Goal: Check status: Check status

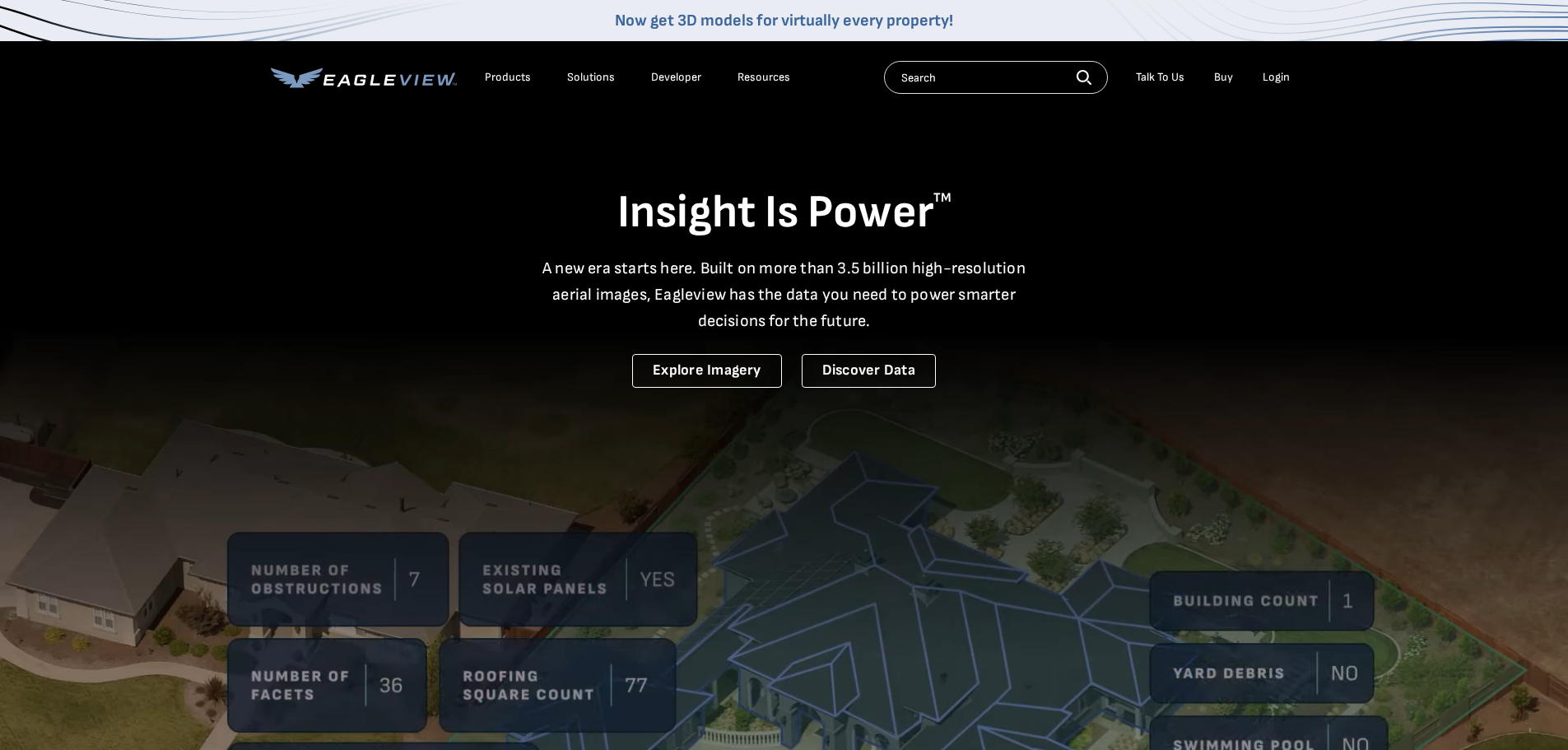
click at [1282, 75] on div "Login" at bounding box center [1276, 78] width 28 height 15
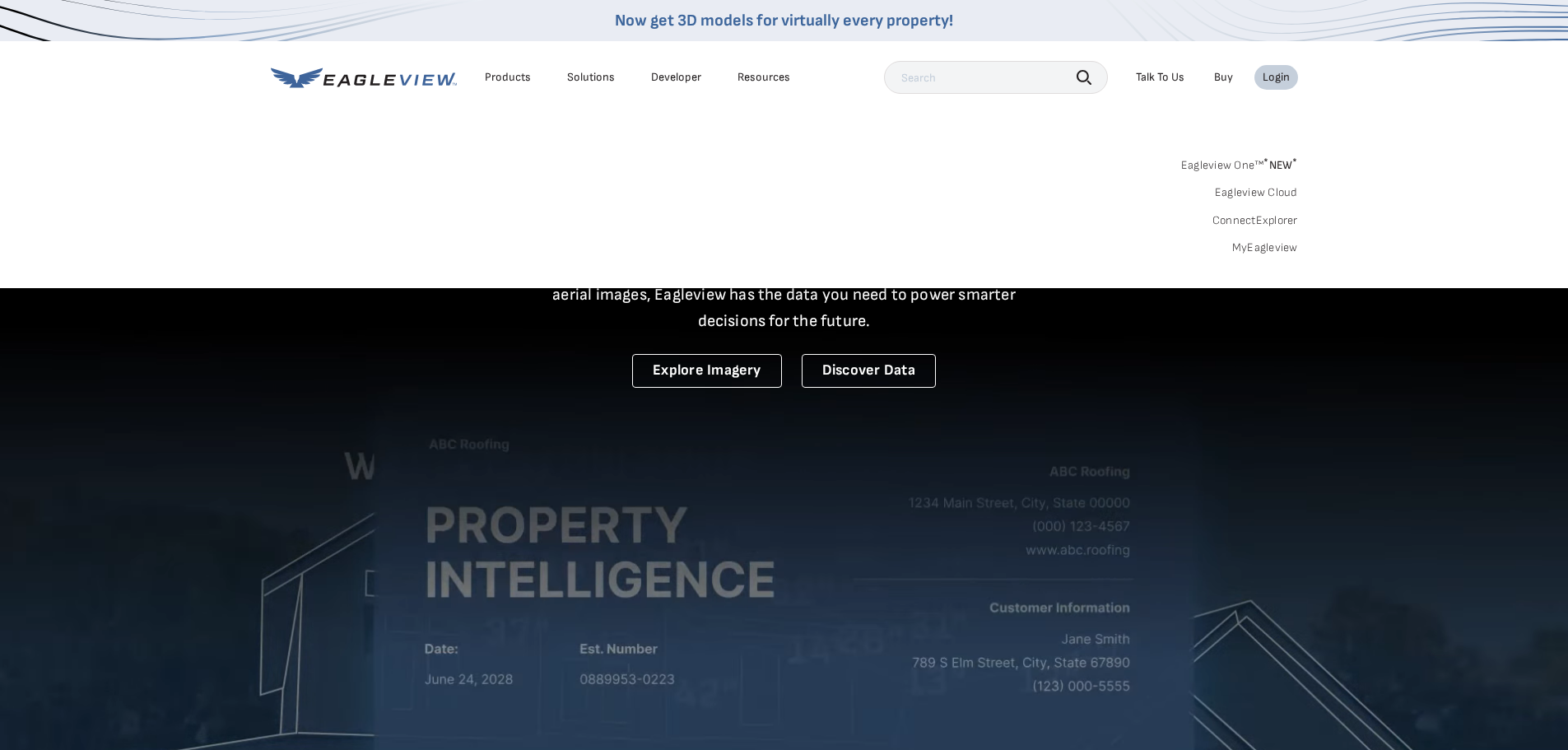
click at [1276, 76] on div "Login" at bounding box center [1276, 78] width 28 height 15
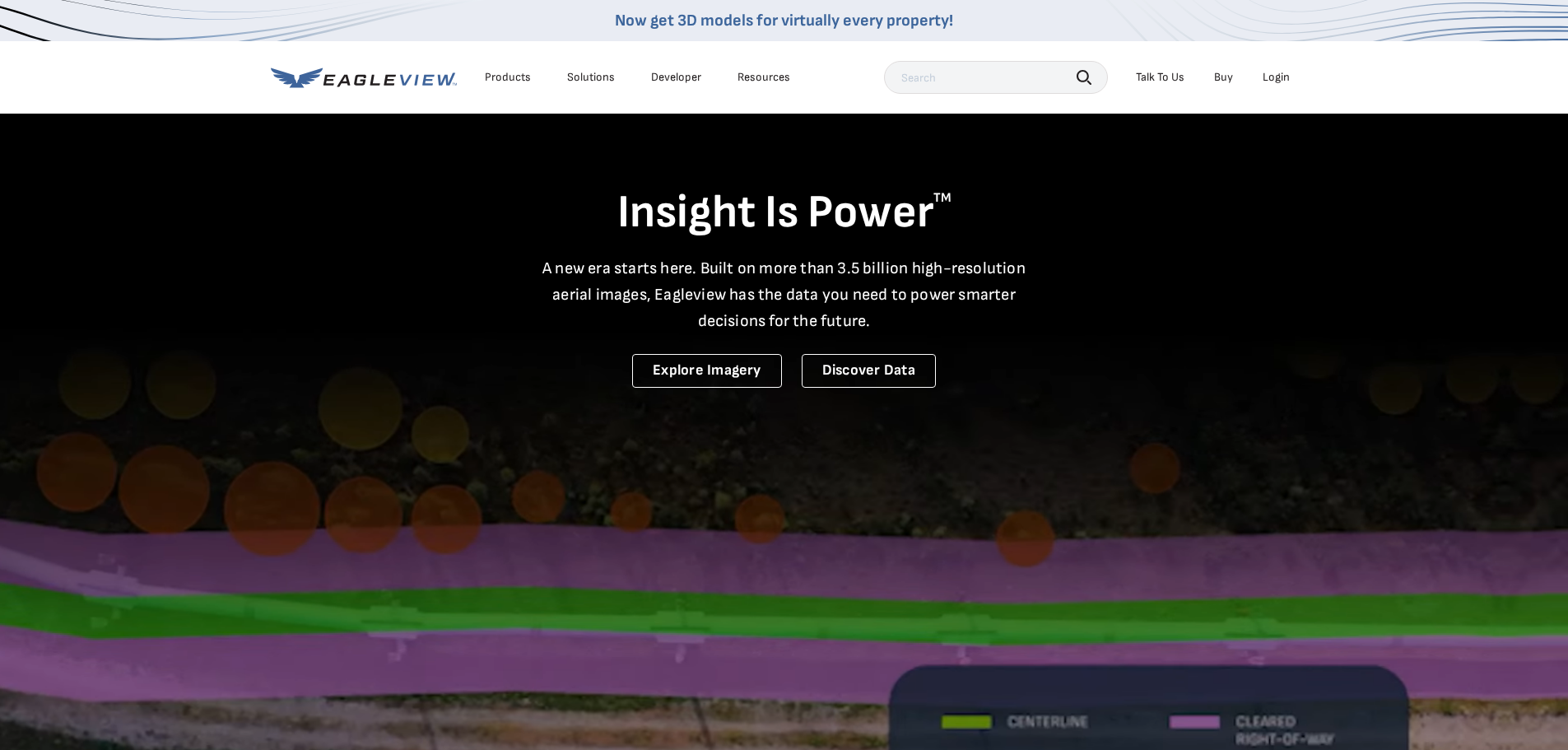
click at [1276, 76] on div "Login" at bounding box center [1276, 78] width 28 height 15
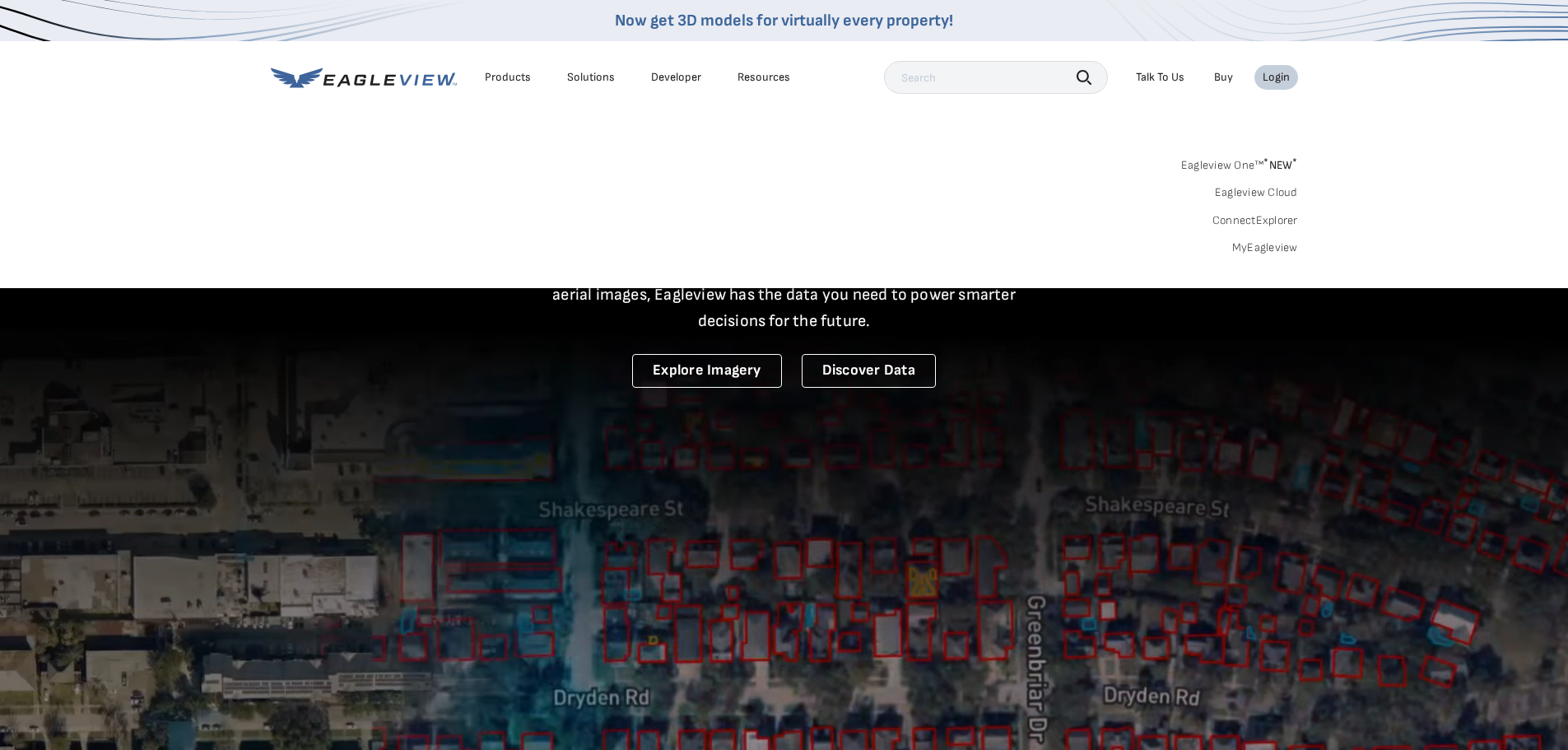
click at [1219, 172] on link "Eagleview One™ * NEW *" at bounding box center [1240, 162] width 117 height 19
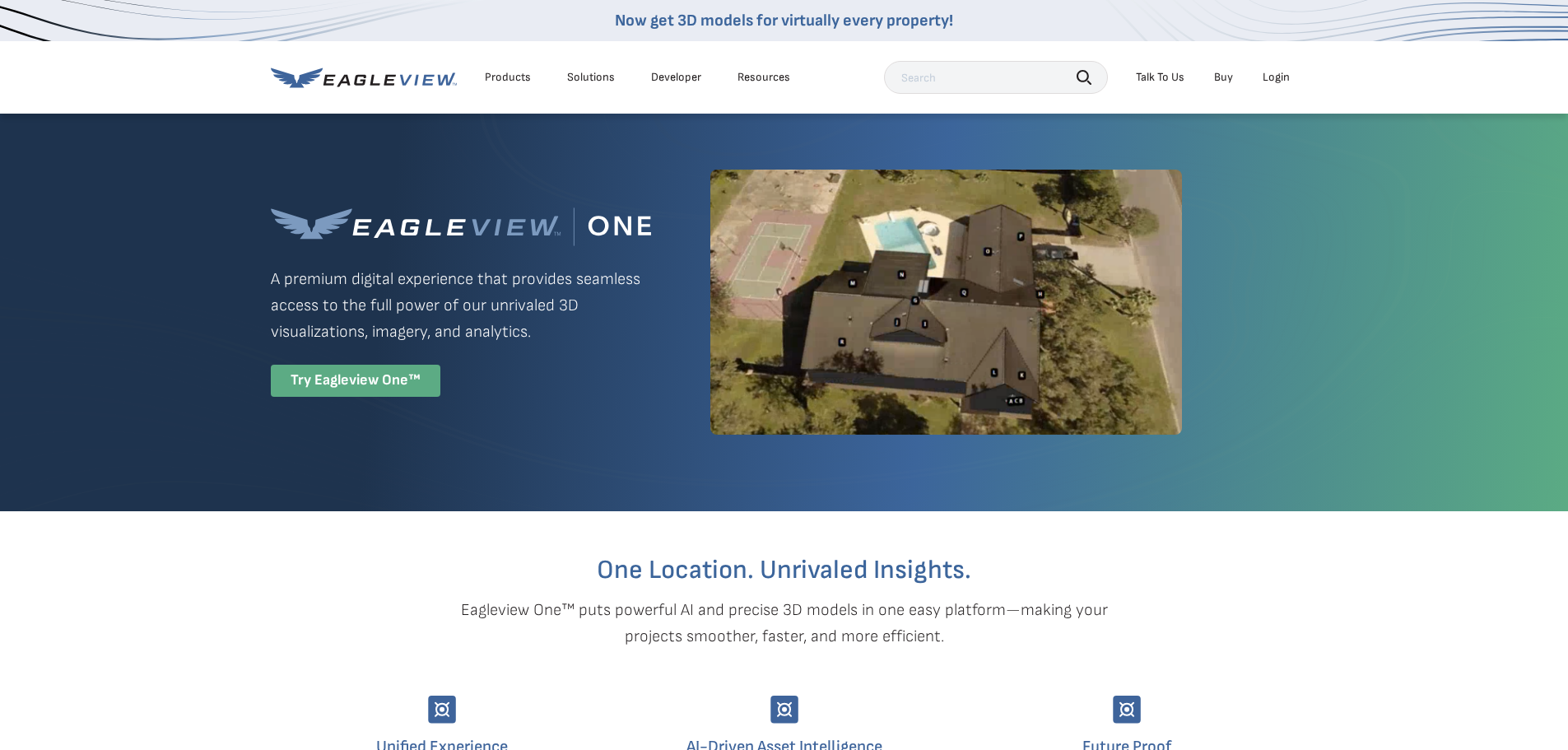
click at [348, 380] on div "Try Eagleview One™" at bounding box center [356, 381] width 170 height 32
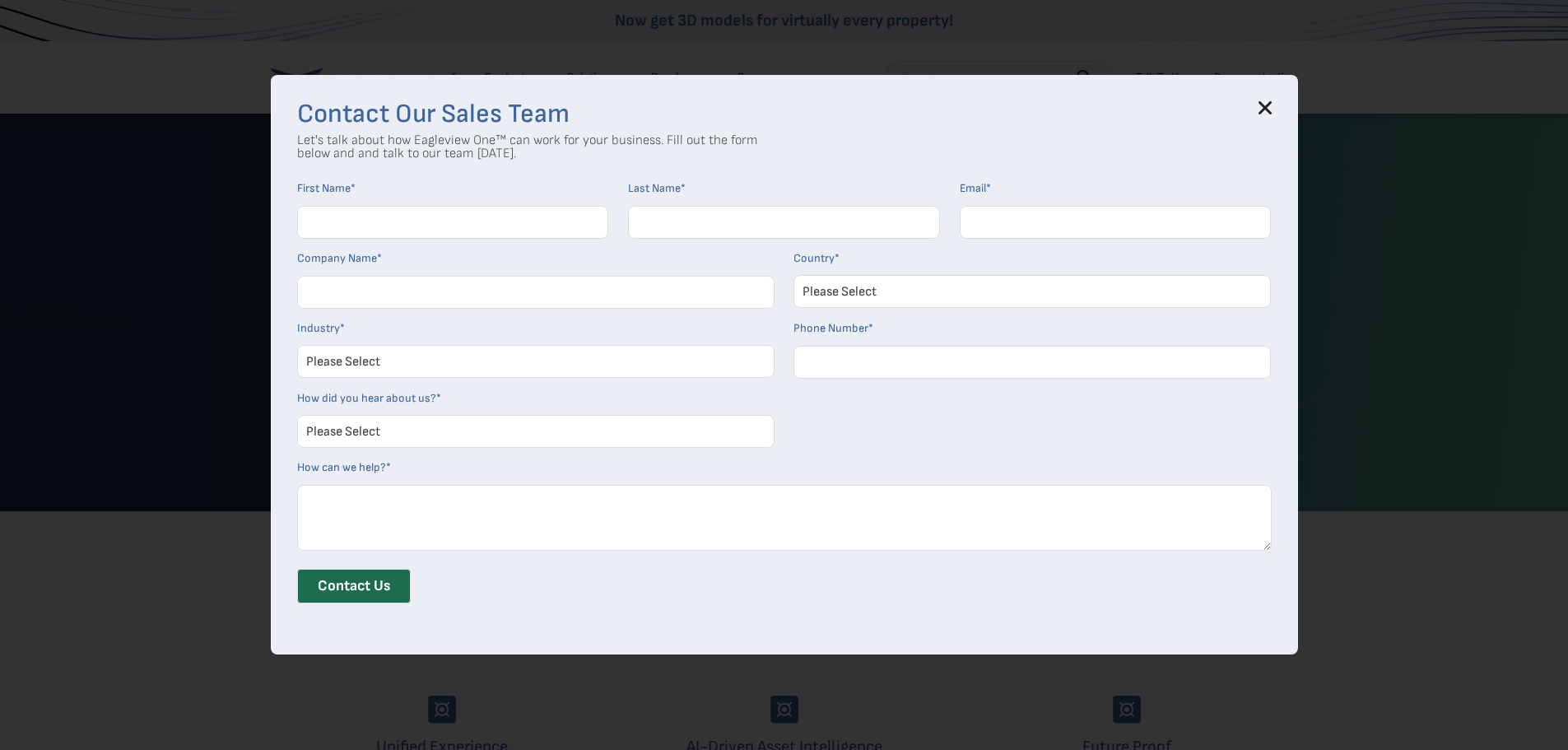
click at [1278, 104] on div "Contact Our Sales Team Let's talk about how Eagleview One™ can work for your bu…" at bounding box center [784, 364] width 1027 height 578
click at [1269, 102] on icon at bounding box center [1265, 108] width 13 height 13
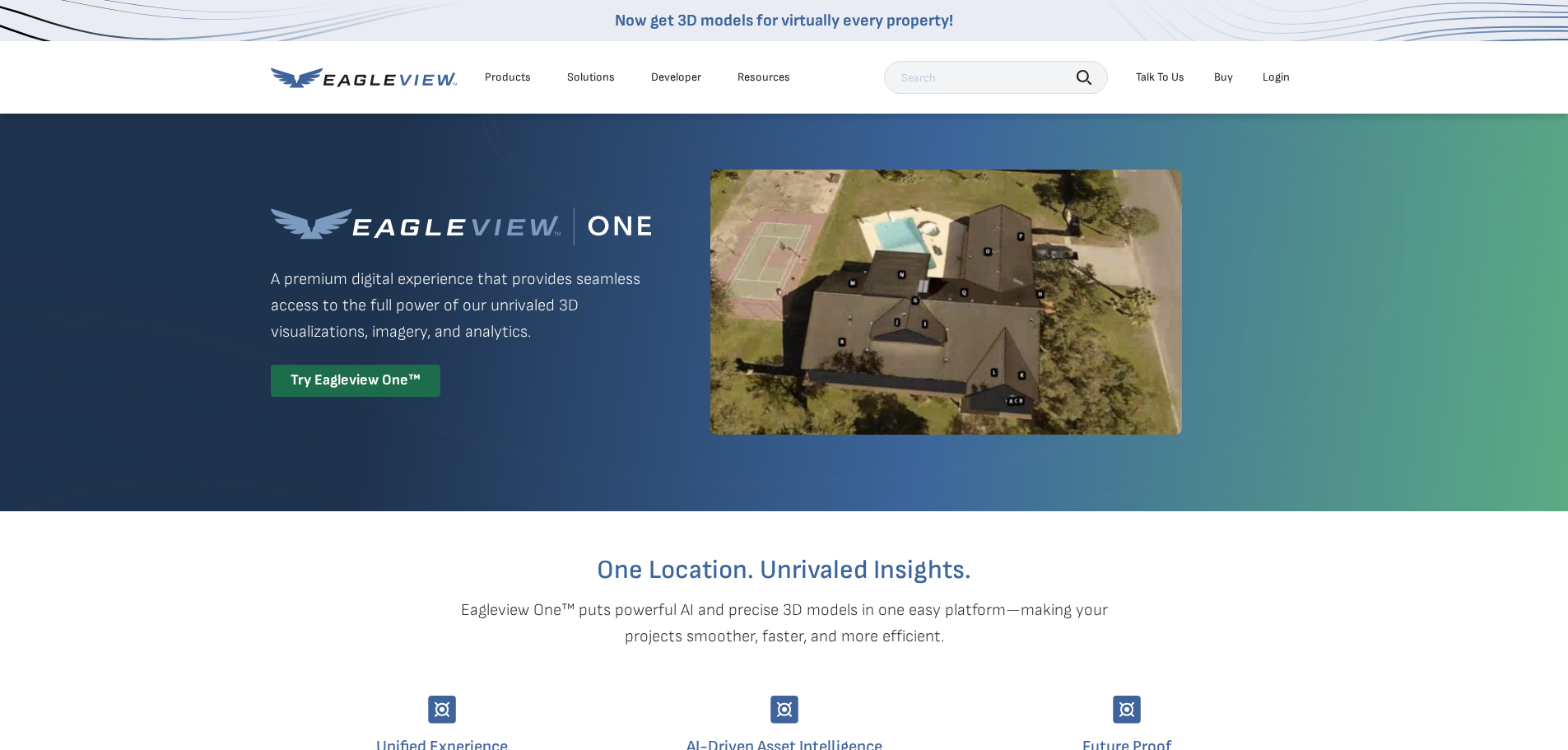
click at [508, 80] on div "Products" at bounding box center [507, 78] width 46 height 15
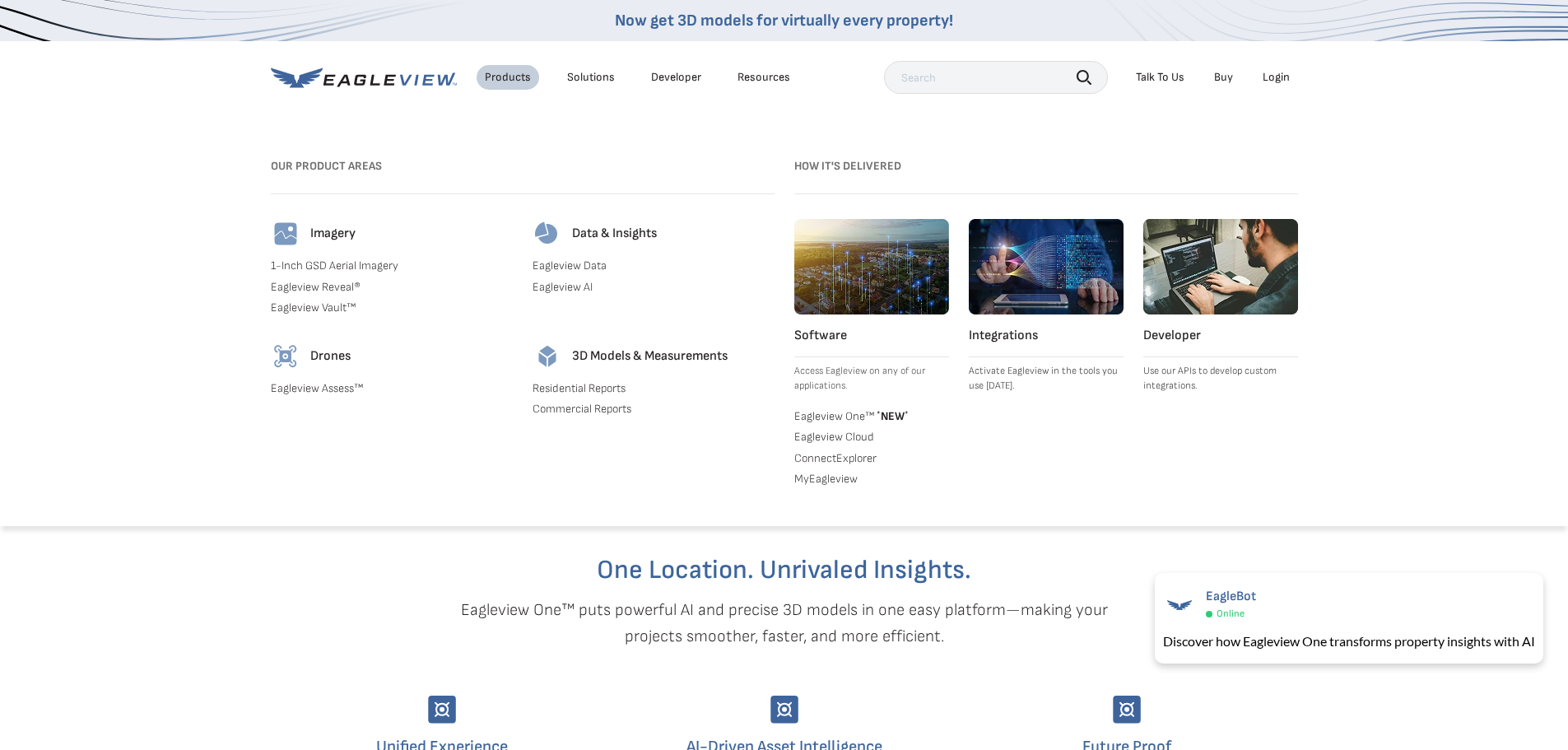
click at [829, 481] on link "MyEagleview" at bounding box center [872, 479] width 155 height 15
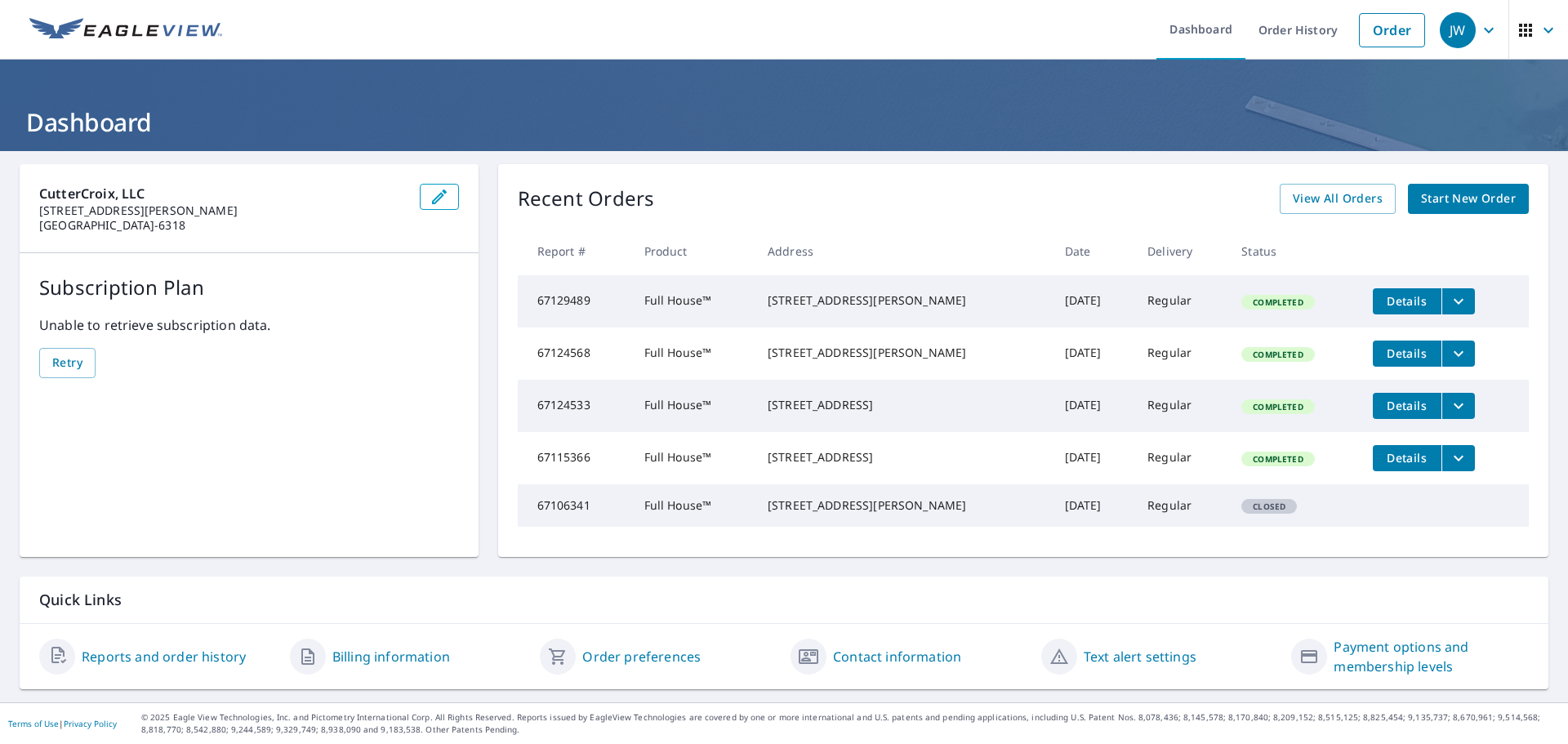
scroll to position [31, 0]
click at [1344, 189] on span "View All Orders" at bounding box center [1337, 199] width 89 height 21
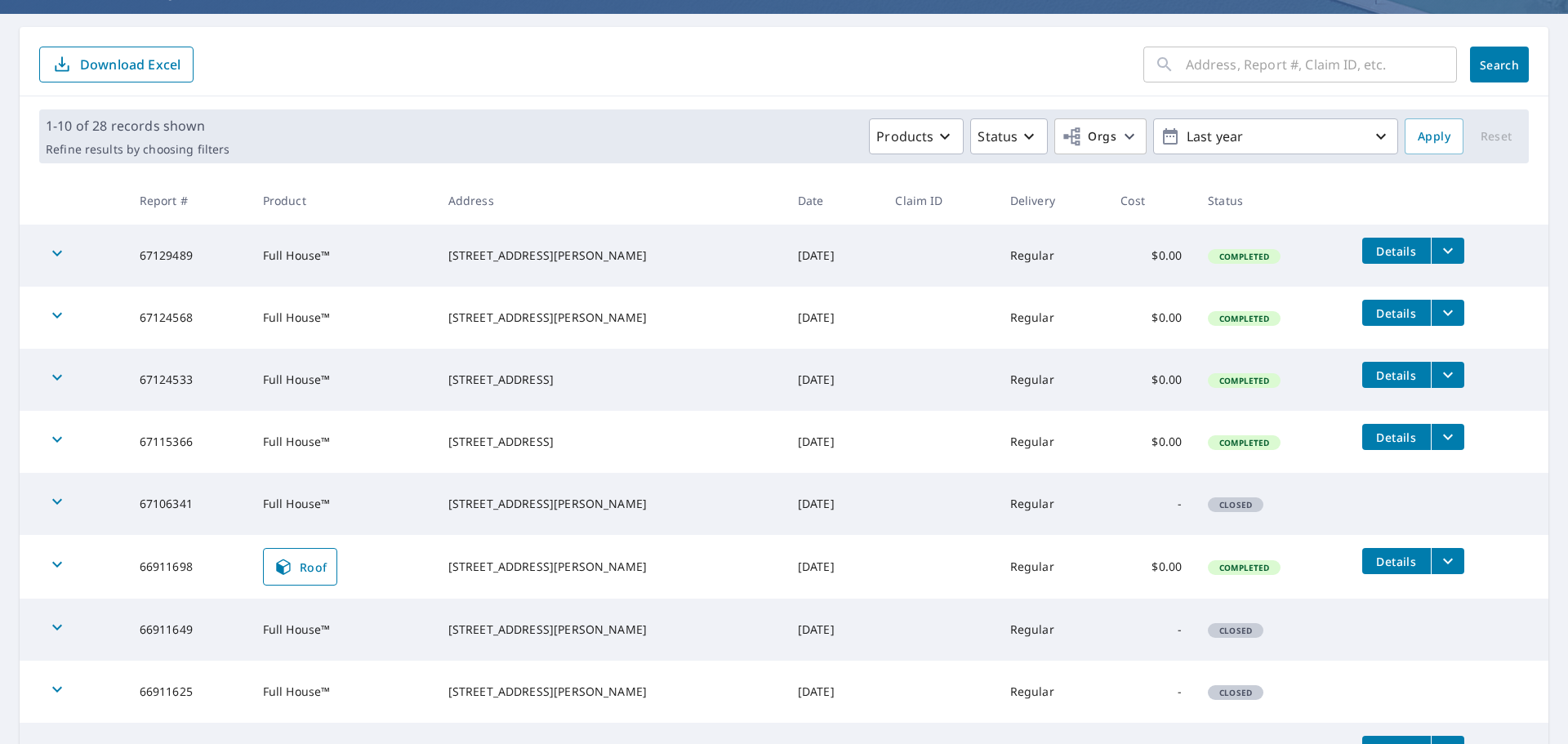
scroll to position [164, 0]
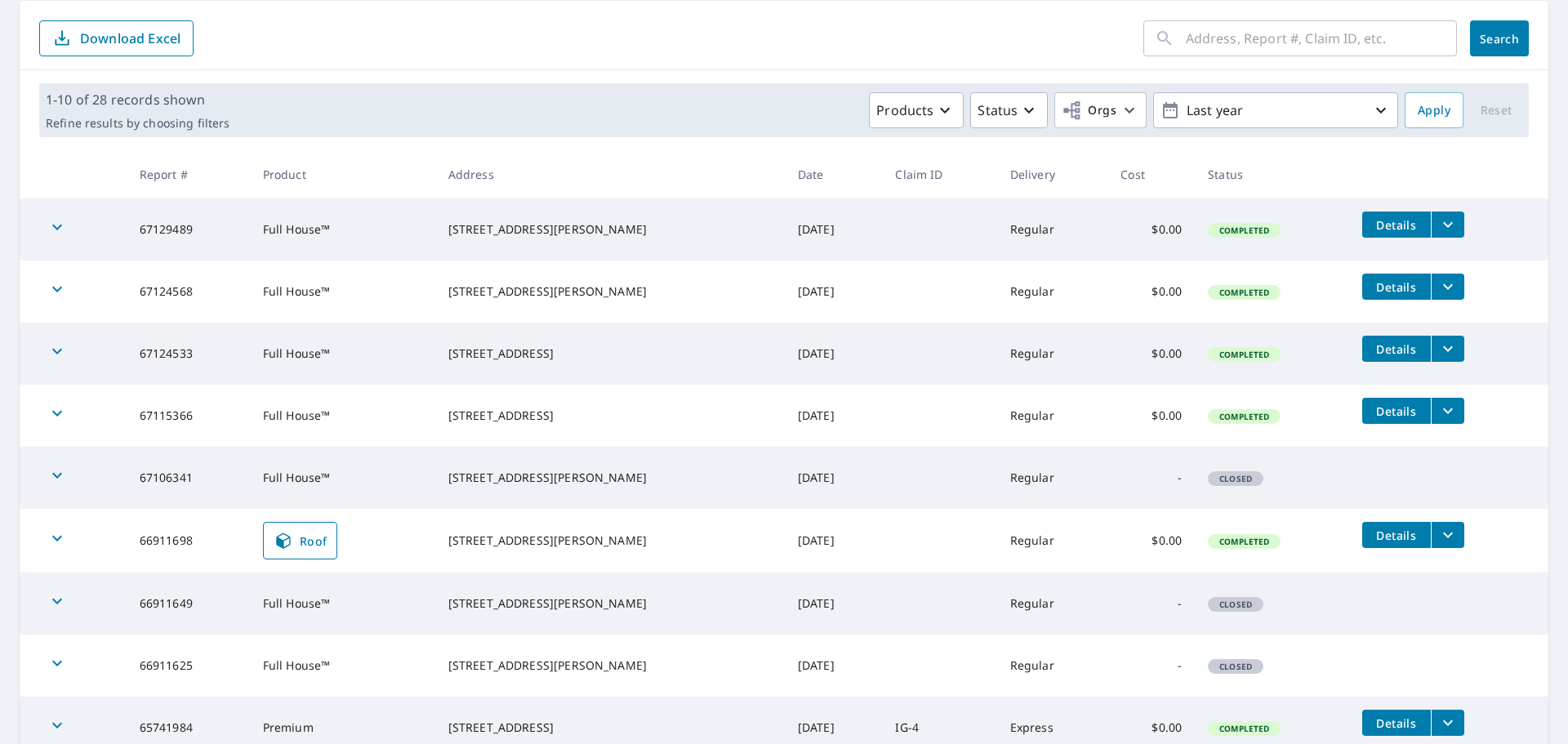
click at [160, 541] on td "66911698" at bounding box center [188, 541] width 123 height 64
click at [160, 540] on td "66911698" at bounding box center [188, 541] width 123 height 64
copy td "66911698"
click at [309, 542] on span "Roof" at bounding box center [300, 540] width 54 height 20
